Goal: Task Accomplishment & Management: Manage account settings

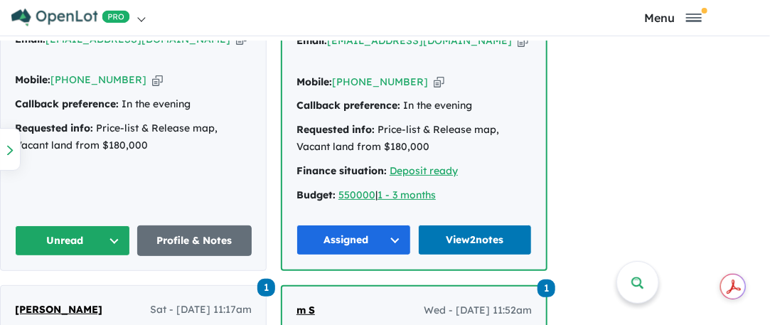
scroll to position [995, 0]
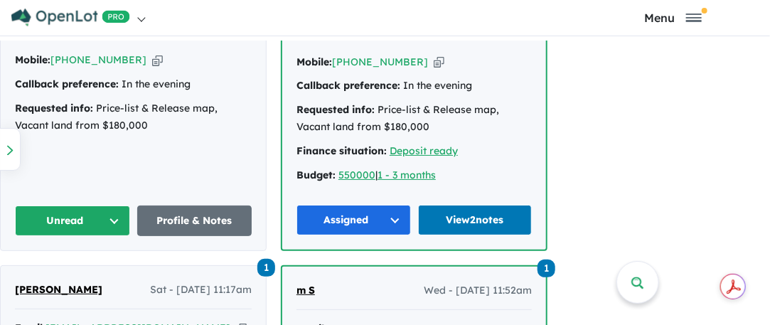
click at [118, 205] on button "Unread" at bounding box center [72, 220] width 115 height 31
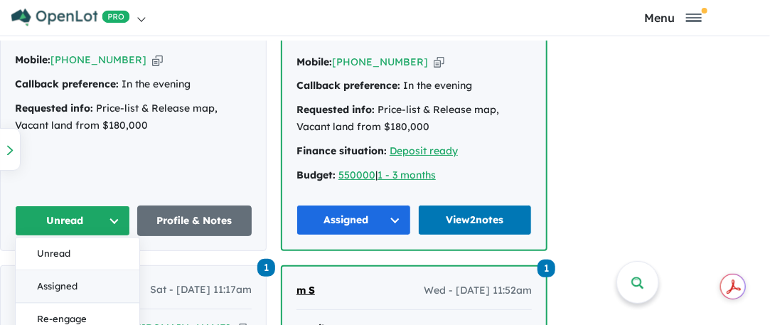
click at [63, 270] on button "Assigned" at bounding box center [78, 286] width 124 height 33
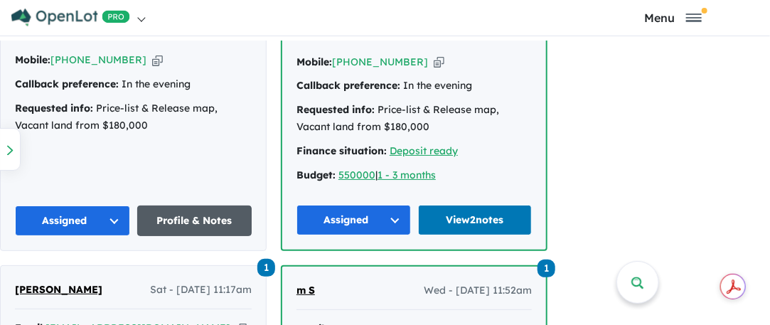
click at [166, 211] on link "Profile & Notes" at bounding box center [194, 220] width 115 height 31
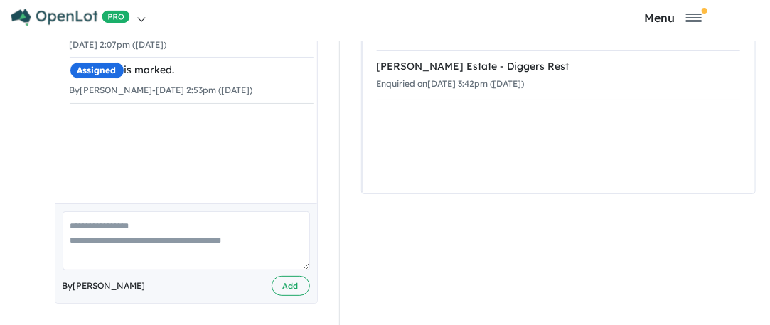
scroll to position [4, 0]
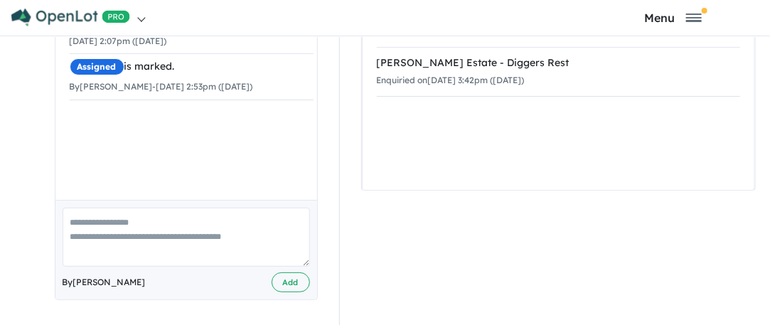
click at [82, 216] on textarea at bounding box center [186, 237] width 247 height 59
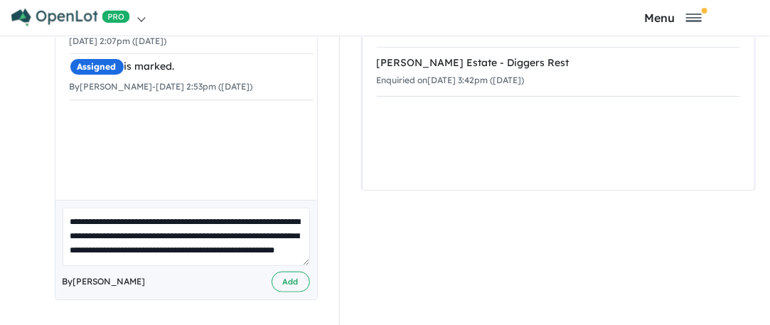
scroll to position [19, 0]
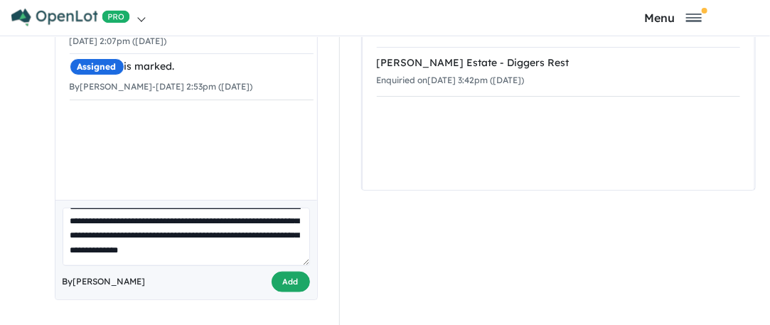
type textarea "**********"
click at [279, 277] on button "Add" at bounding box center [291, 282] width 38 height 21
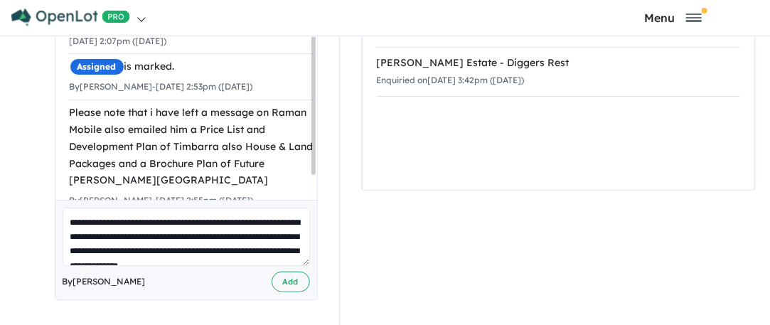
scroll to position [2, 0]
